Goal: Task Accomplishment & Management: Complete application form

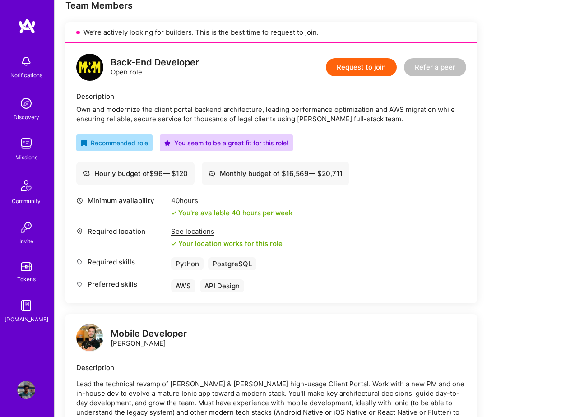
scroll to position [188, 0]
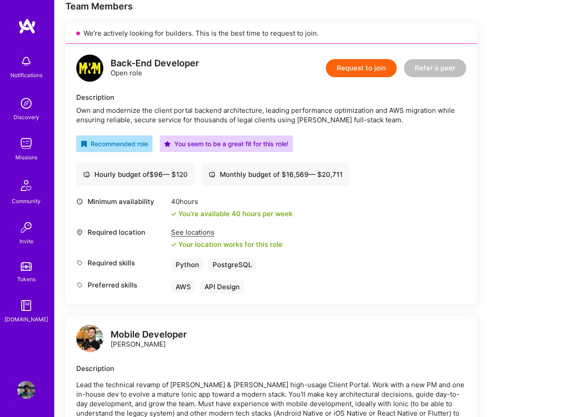
click at [355, 69] on button "Request to join" at bounding box center [361, 68] width 71 height 18
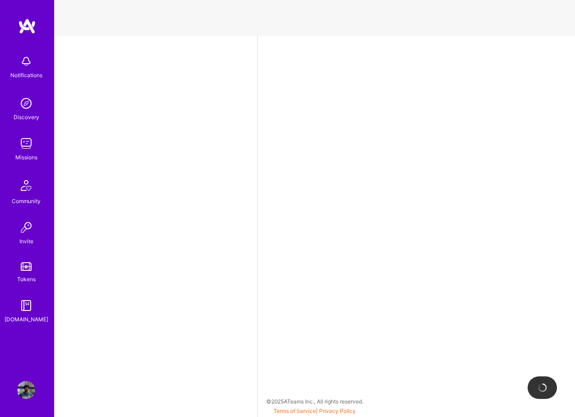
select select "GB"
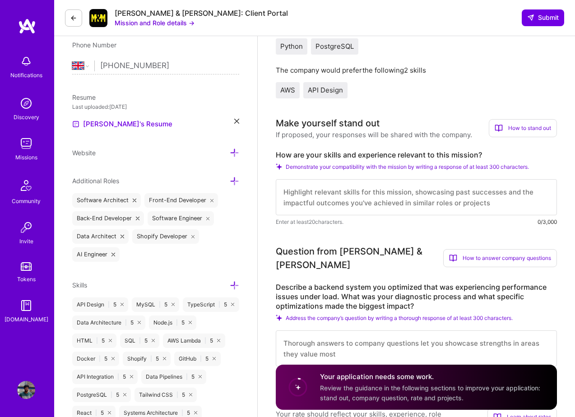
scroll to position [217, 0]
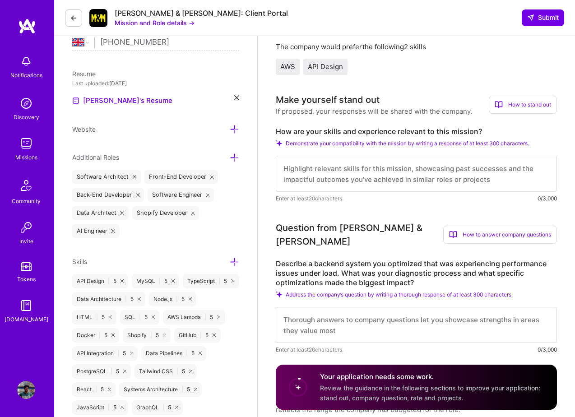
click at [380, 170] on textarea at bounding box center [416, 174] width 281 height 36
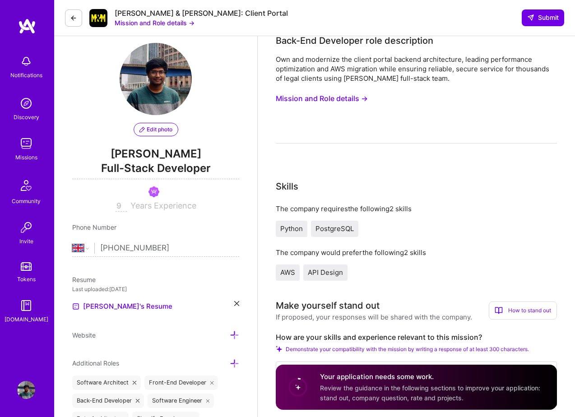
scroll to position [0, 0]
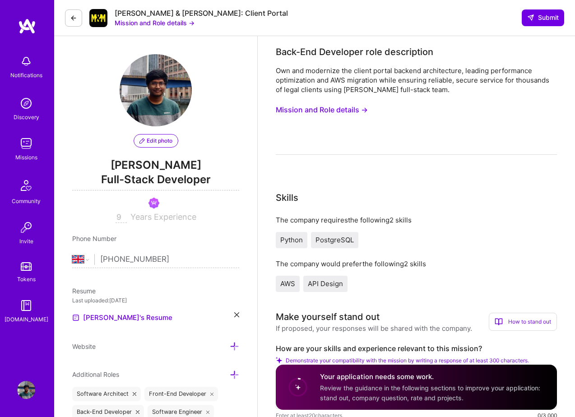
click at [343, 112] on button "Mission and Role details →" at bounding box center [322, 109] width 92 height 17
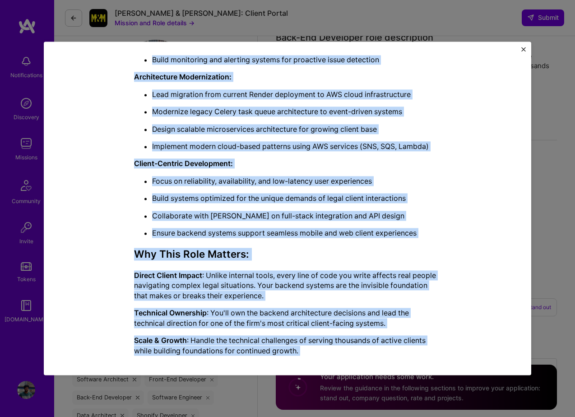
scroll to position [489, 0]
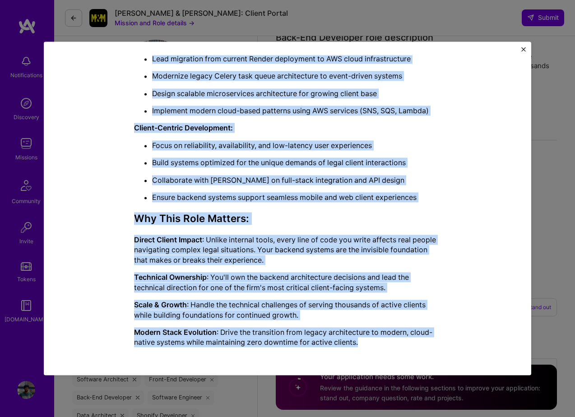
drag, startPoint x: 189, startPoint y: 67, endPoint x: 291, endPoint y: 361, distance: 310.7
click at [291, 361] on div "Mission Description and Role Details Back-End Developer role description Own an…" at bounding box center [287, 208] width 460 height 306
copy div "Loremip Dolorsitame con Adip Elitsed Doei-Tem Incididun utla etdoloremag Ali en…"
